Goal: Find specific page/section: Find specific page/section

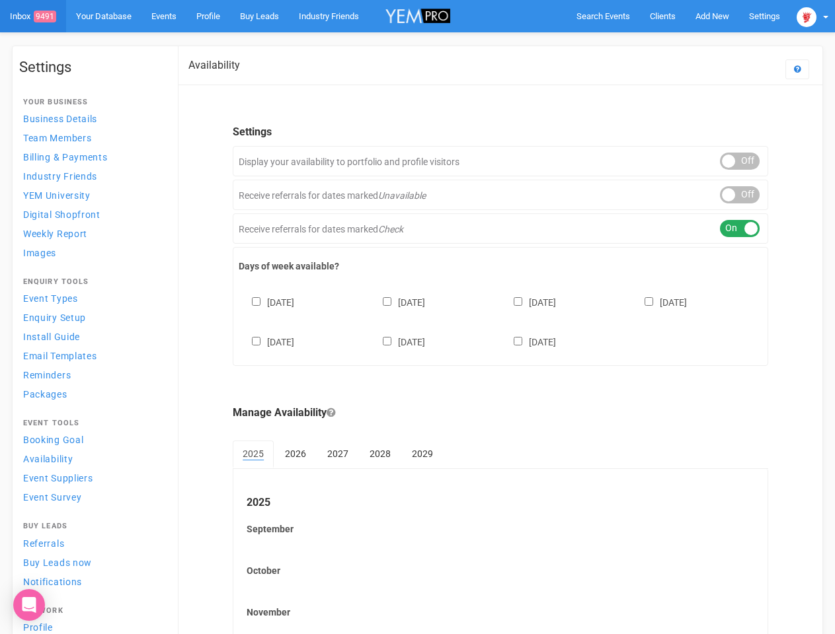
click at [417, 317] on div "[DATE] [DATE] [DATE] [DATE] [DATE] [DATE] [DATE]" at bounding box center [500, 315] width 523 height 79
click at [603, 16] on span "Search Events" at bounding box center [603, 16] width 54 height 10
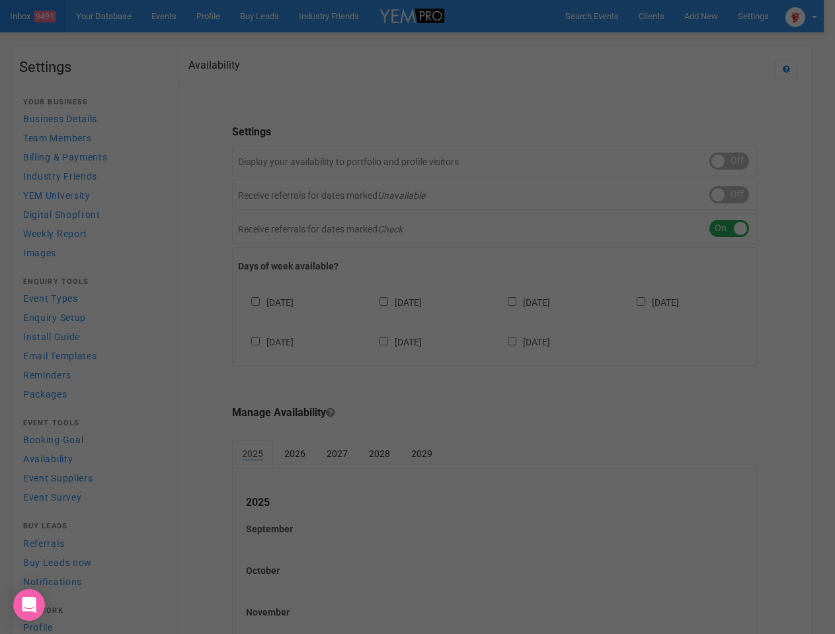
click at [0, 0] on div "Loading..." at bounding box center [0, 0] width 0 height 0
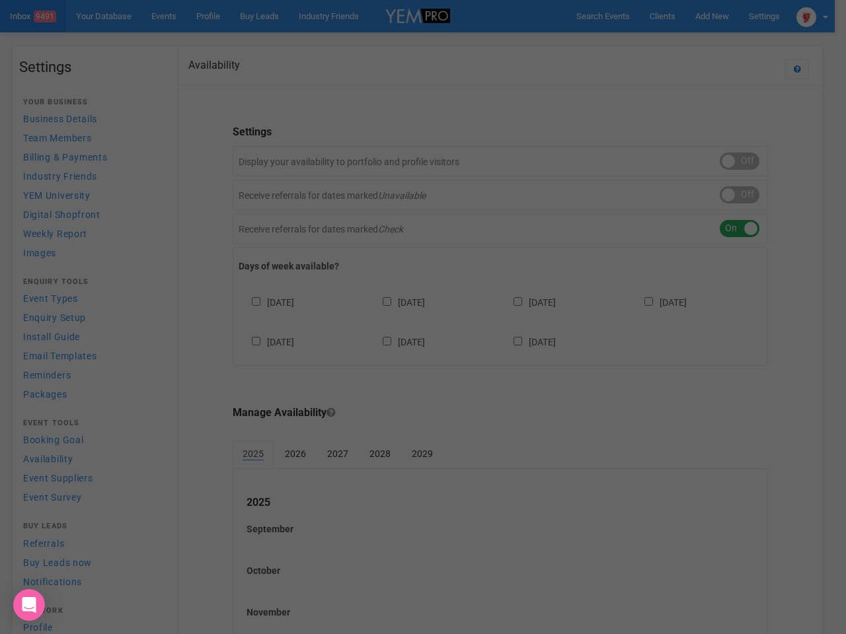
click at [681, 42] on div "Loading..." at bounding box center [423, 317] width 846 height 634
click at [812, 16] on div at bounding box center [423, 317] width 846 height 634
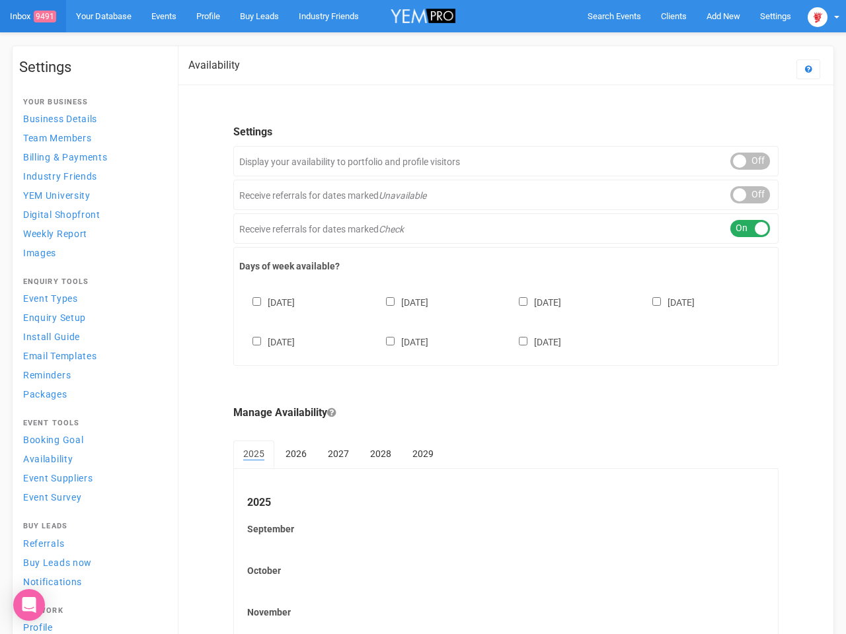
click at [739, 161] on div "ON OFF" at bounding box center [750, 161] width 40 height 17
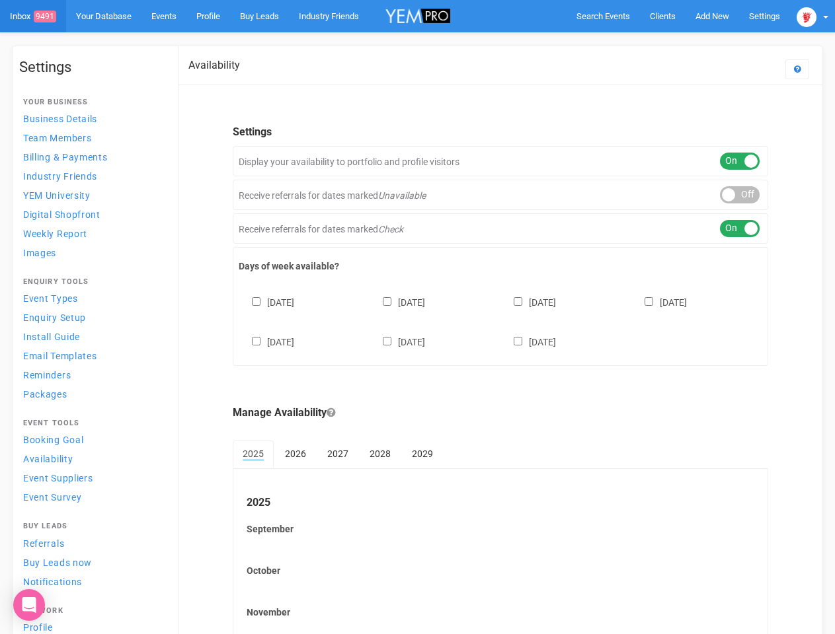
click at [739, 195] on div "ON OFF" at bounding box center [740, 194] width 40 height 17
click at [739, 229] on div "ON OFF" at bounding box center [740, 228] width 40 height 17
click at [500, 320] on div "[DATE] [DATE] [DATE] [DATE] [DATE] [DATE] [DATE]" at bounding box center [500, 315] width 523 height 79
